Goal: Transaction & Acquisition: Purchase product/service

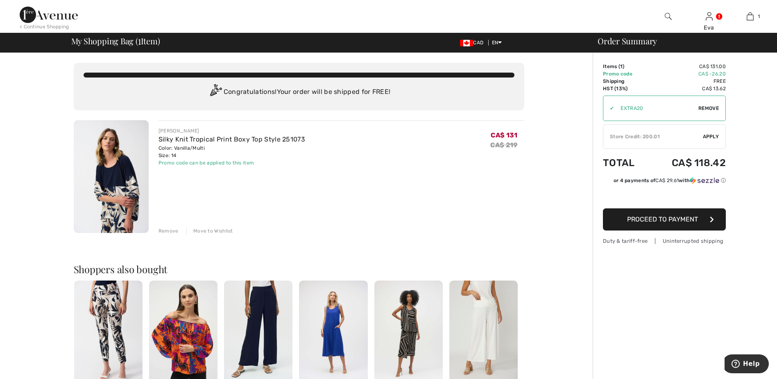
click at [636, 136] on div "Store Credit: 200.01" at bounding box center [654, 136] width 100 height 7
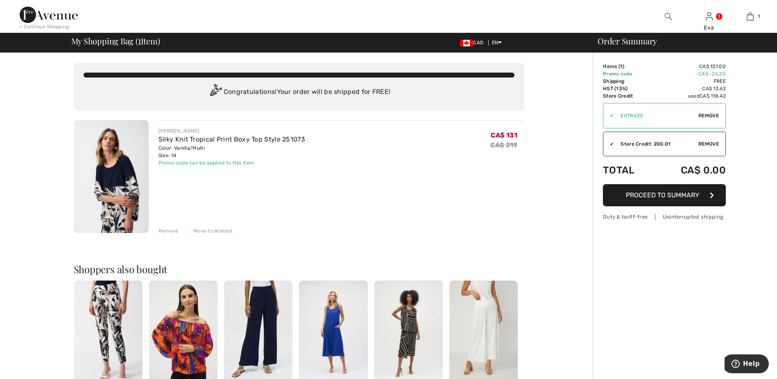
click at [693, 193] on span "Proceed to Summary" at bounding box center [662, 195] width 73 height 8
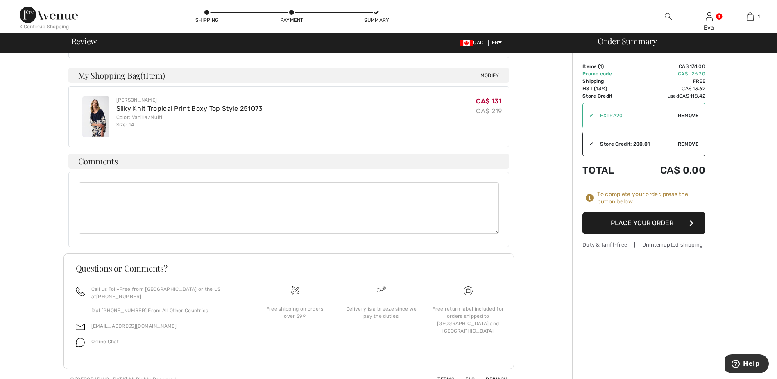
scroll to position [198, 0]
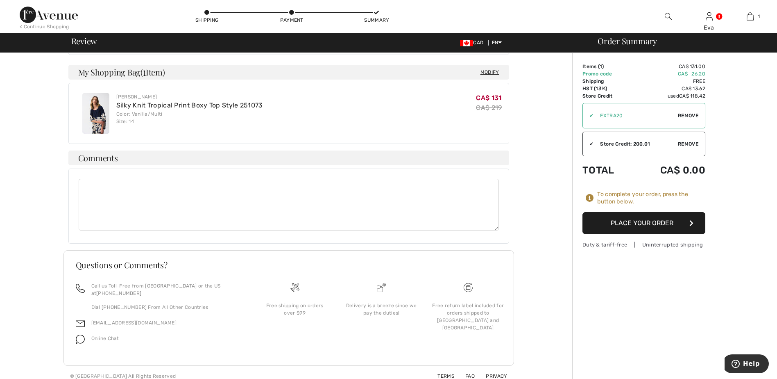
click at [650, 227] on button "Place Your Order" at bounding box center [644, 223] width 123 height 22
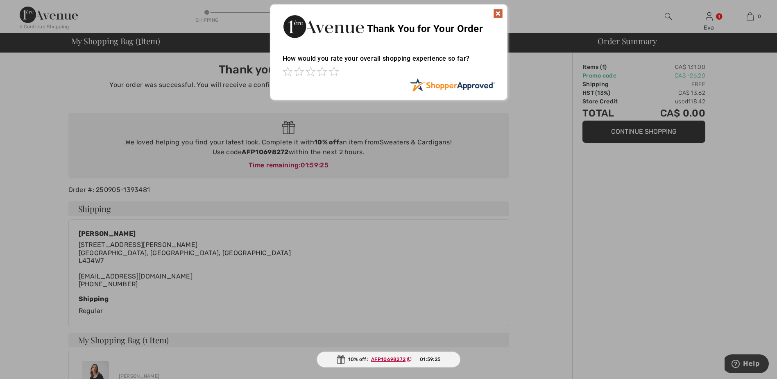
click at [497, 12] on img at bounding box center [498, 14] width 10 height 10
